Goal: Transaction & Acquisition: Obtain resource

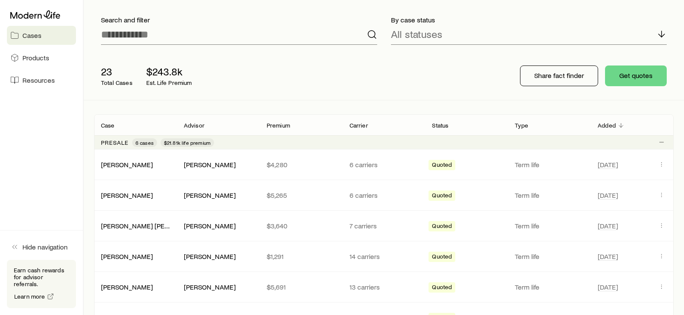
scroll to position [129, 0]
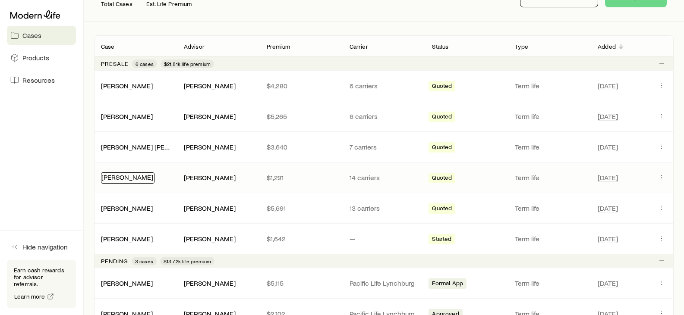
click at [113, 180] on link "[PERSON_NAME]" at bounding box center [127, 177] width 52 height 8
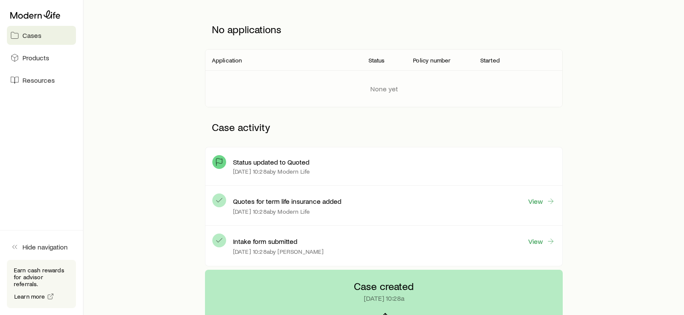
scroll to position [129, 0]
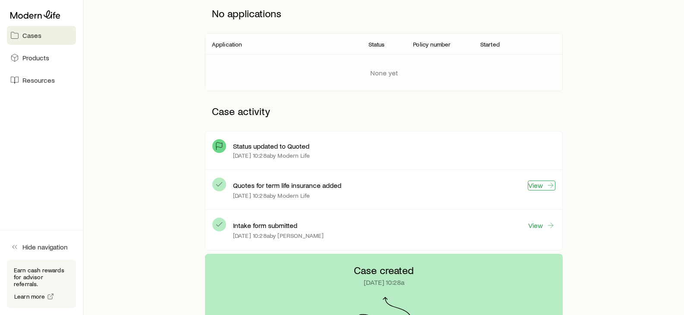
click at [544, 188] on link "View" at bounding box center [542, 186] width 28 height 10
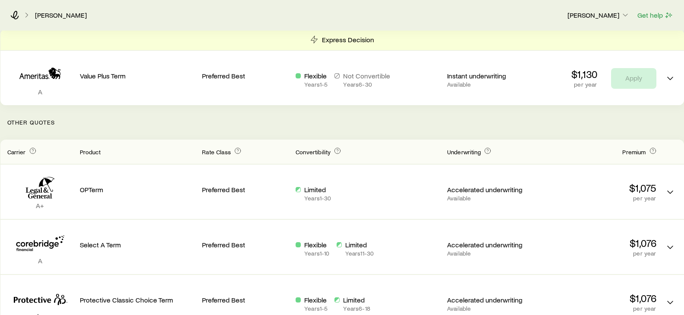
scroll to position [129, 0]
click at [529, 113] on p "Other Quotes" at bounding box center [341, 121] width 683 height 35
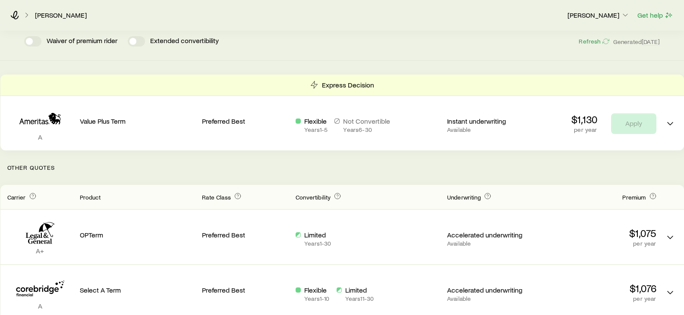
scroll to position [0, 0]
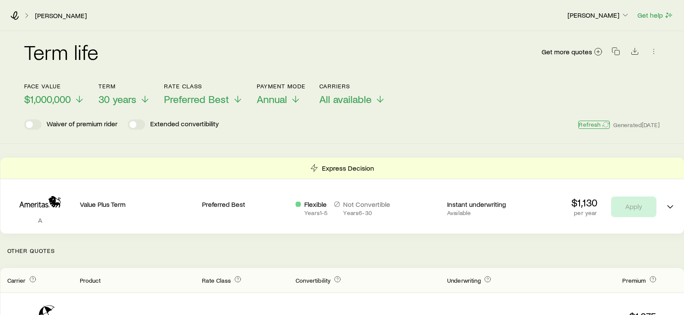
click at [586, 125] on button "Refresh" at bounding box center [593, 125] width 31 height 8
click at [649, 128] on span "[DATE]" at bounding box center [650, 125] width 18 height 8
click at [551, 114] on header "Face value $1,000,000 Term 30 years Rate Class Preferred Best Payment Mode Annu…" at bounding box center [341, 106] width 635 height 47
click at [631, 52] on icon "Download CSV" at bounding box center [634, 51] width 9 height 9
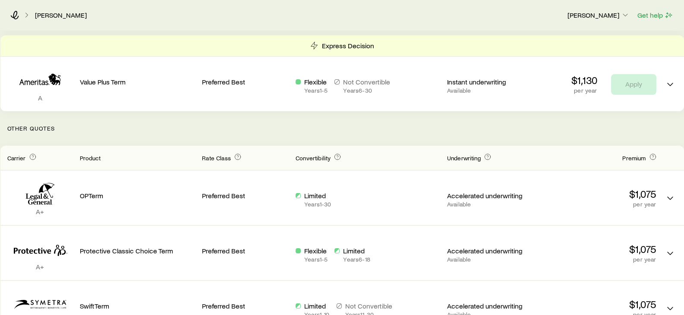
scroll to position [129, 0]
